Goal: Task Accomplishment & Management: Manage account settings

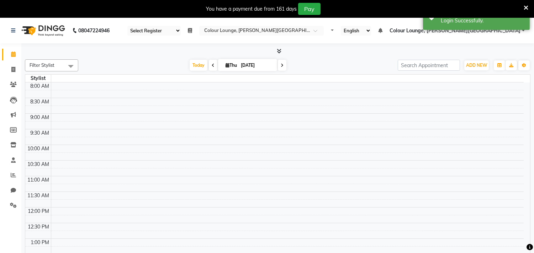
click at [526, 7] on icon at bounding box center [526, 8] width 5 height 6
select select "67"
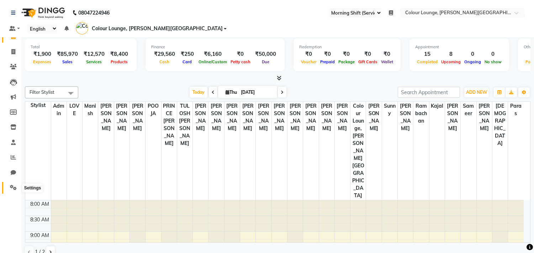
click at [11, 187] on icon at bounding box center [13, 187] width 7 height 5
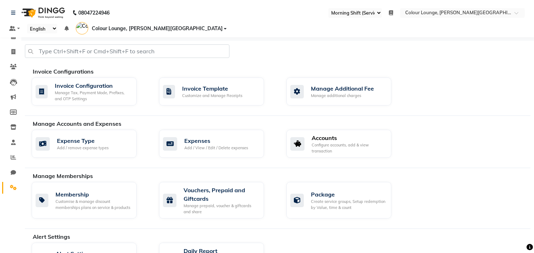
click at [309, 134] on div "Accounts Configure accounts, add & view transaction" at bounding box center [338, 144] width 95 height 20
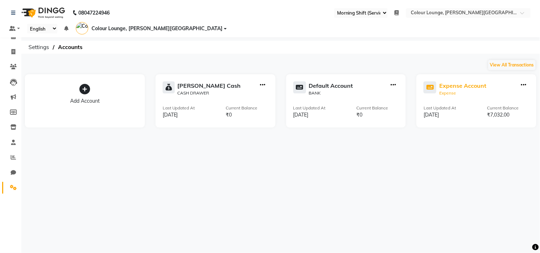
click at [464, 82] on div "Expense Account" at bounding box center [462, 86] width 47 height 9
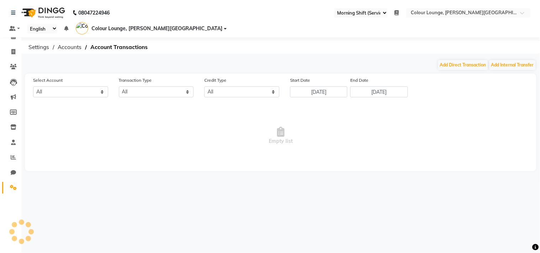
select select "7234"
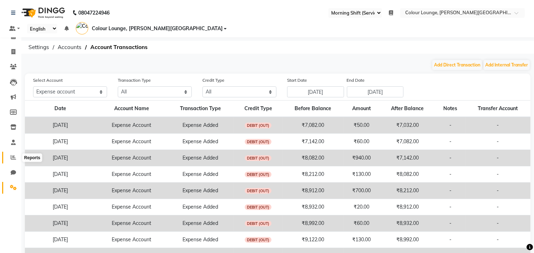
click at [11, 157] on icon at bounding box center [13, 157] width 5 height 5
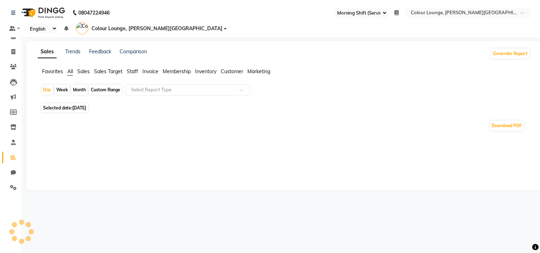
click at [52, 68] on span "Favorites" at bounding box center [52, 71] width 21 height 6
click at [82, 99] on span "Selected date: 04-09-2025" at bounding box center [64, 103] width 47 height 9
select select "9"
select select "2025"
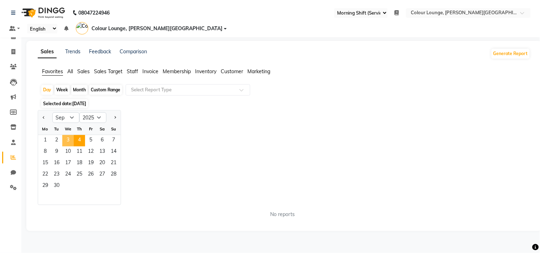
click at [68, 135] on span "3" at bounding box center [67, 140] width 11 height 11
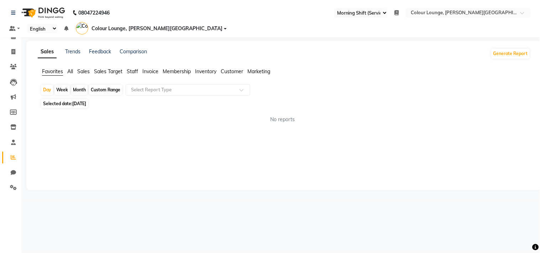
click at [147, 86] on div "Day Week Month Custom Range Select Report Type" at bounding box center [284, 90] width 487 height 13
click at [151, 87] on input "text" at bounding box center [181, 90] width 103 height 7
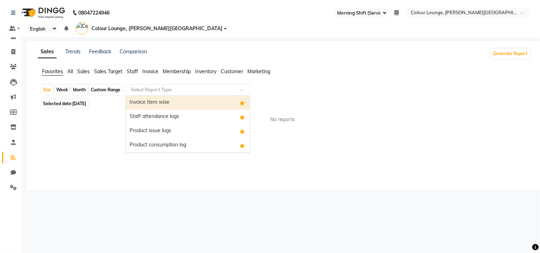
click at [150, 96] on div "Invoice Item wise" at bounding box center [188, 103] width 124 height 14
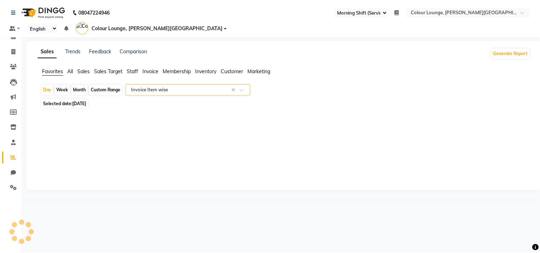
select select "full_report"
select select "csv"
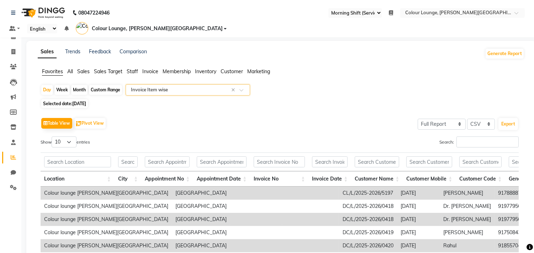
click at [64, 140] on div "Show 10 25 50 100 entries" at bounding box center [158, 144] width 234 height 14
click at [65, 137] on select "10 25 50 100" at bounding box center [64, 142] width 25 height 11
select select "100"
click at [53, 137] on select "10 25 50 100" at bounding box center [64, 142] width 25 height 11
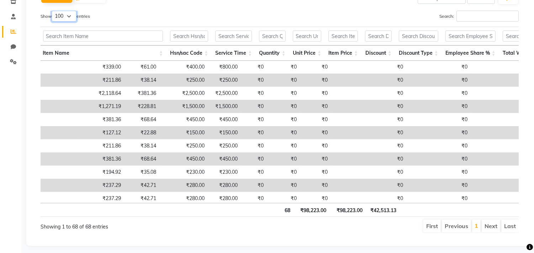
scroll to position [0, 1529]
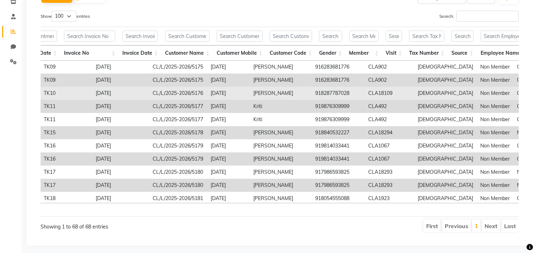
click at [312, 87] on td "918287787028" at bounding box center [338, 93] width 53 height 13
copy td "918287787028"
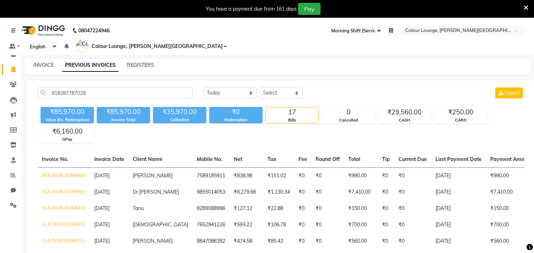
select select "67"
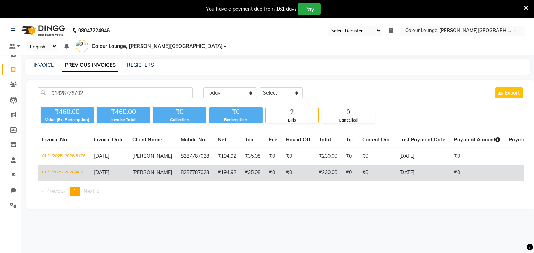
type input "91828778702"
click at [71, 165] on td "CL/L/2025-2026/4072" at bounding box center [64, 173] width 52 height 16
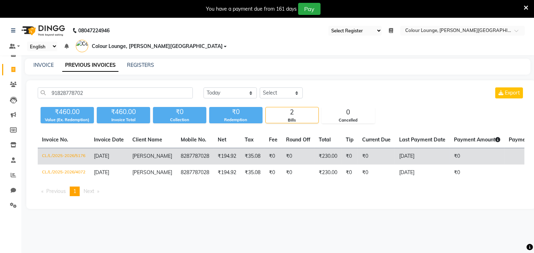
click at [76, 148] on td "CL/L/2025-2026/5176" at bounding box center [64, 156] width 52 height 17
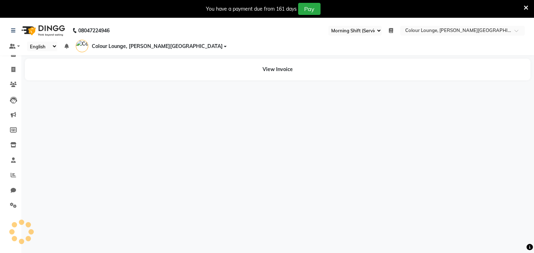
select select "67"
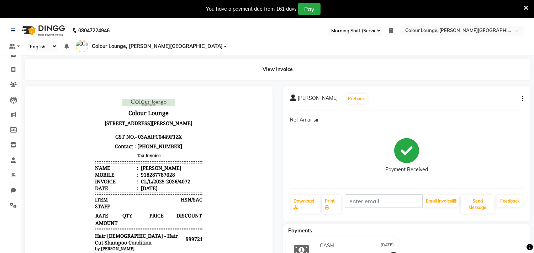
click at [525, 8] on icon at bounding box center [526, 8] width 5 height 6
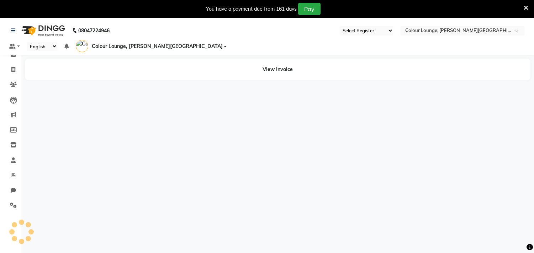
click at [524, 5] on icon at bounding box center [526, 8] width 5 height 6
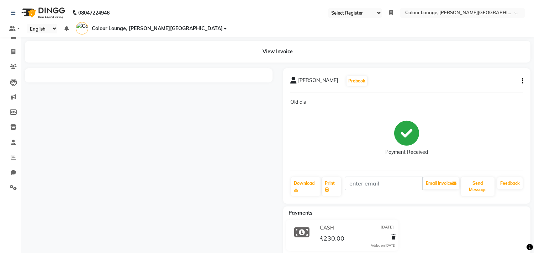
select select "67"
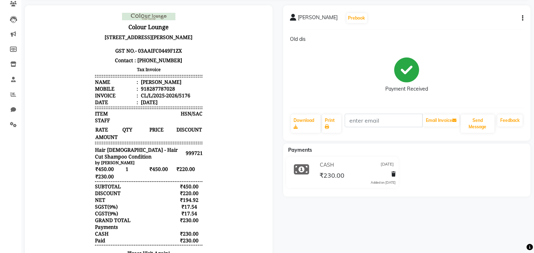
scroll to position [79, 0]
